Goal: Transaction & Acquisition: Purchase product/service

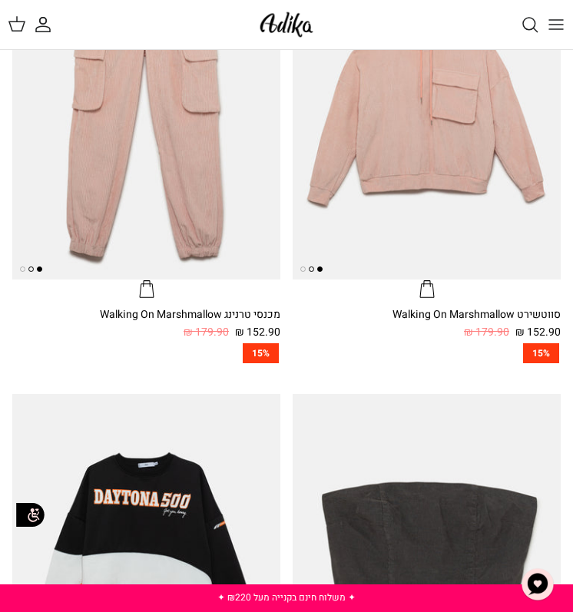
scroll to position [1566, 0]
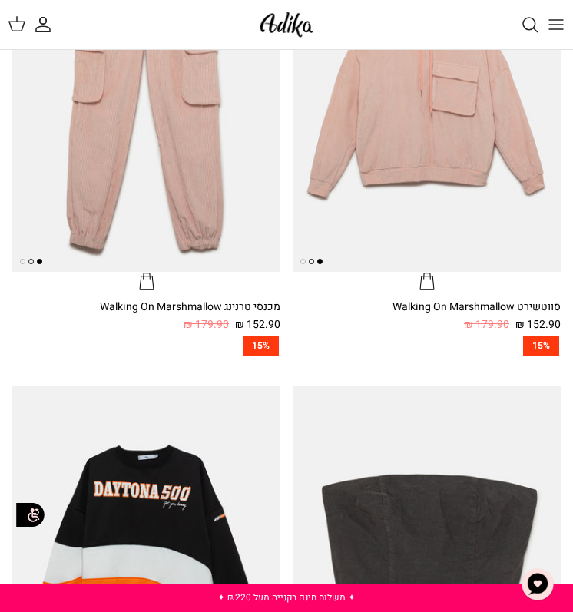
click at [18, 25] on icon at bounding box center [17, 24] width 18 height 18
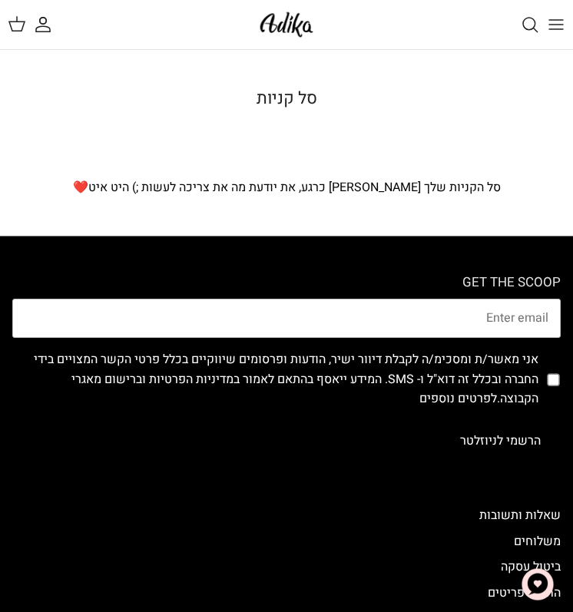
click at [559, 29] on line "Toggle menu" at bounding box center [556, 29] width 14 height 0
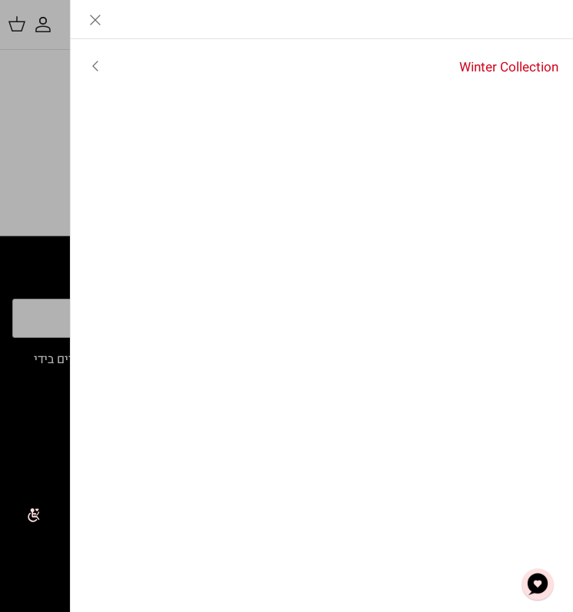
click at [498, 63] on link "Winter Collection" at bounding box center [347, 67] width 454 height 38
click at [511, 68] on link "לכל הפריטים" at bounding box center [322, 67] width 503 height 38
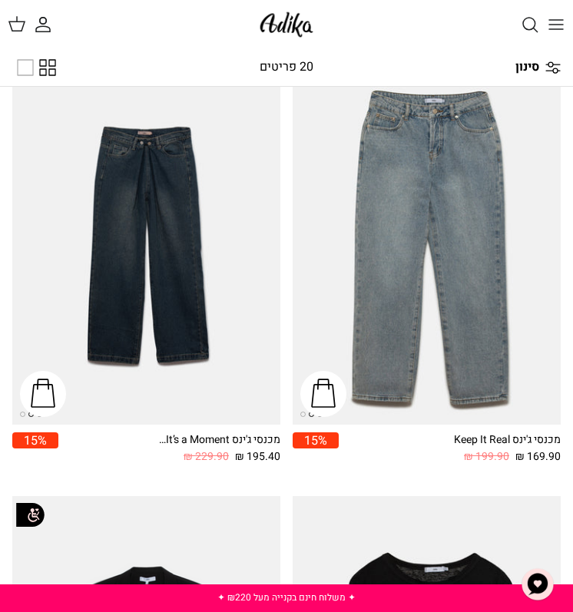
scroll to position [3147, 0]
